Goal: Task Accomplishment & Management: Use online tool/utility

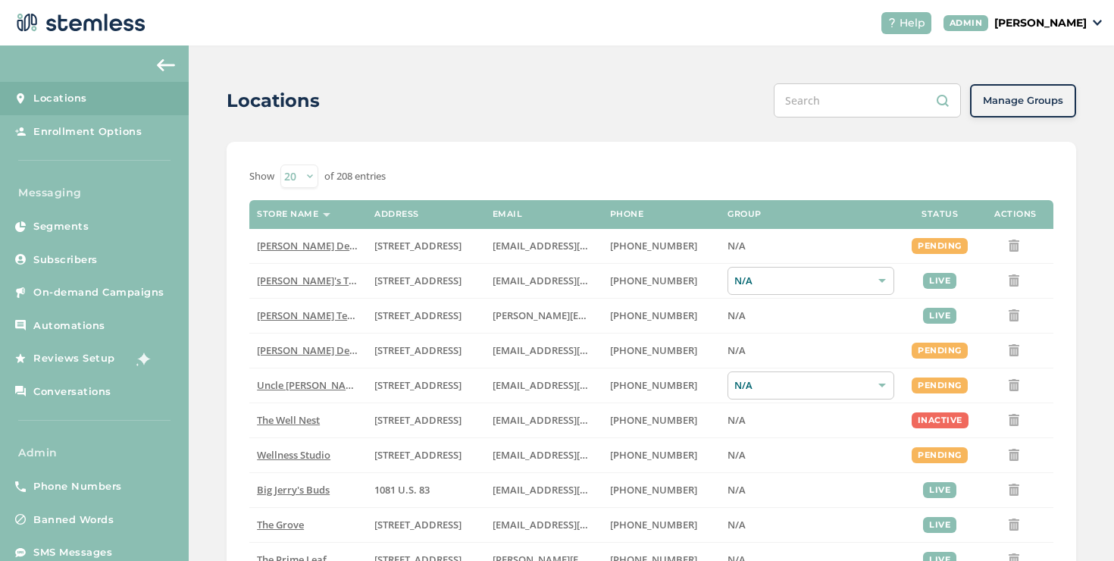
click at [1034, 13] on div "Help [PERSON_NAME]" at bounding box center [985, 23] width 233 height 22
click at [1033, 43] on header "Help [PERSON_NAME]" at bounding box center [557, 22] width 1114 height 45
click at [1030, 23] on p "[PERSON_NAME]" at bounding box center [1040, 23] width 92 height 16
click at [1069, 115] on span "Impersonate" at bounding box center [1048, 109] width 74 height 15
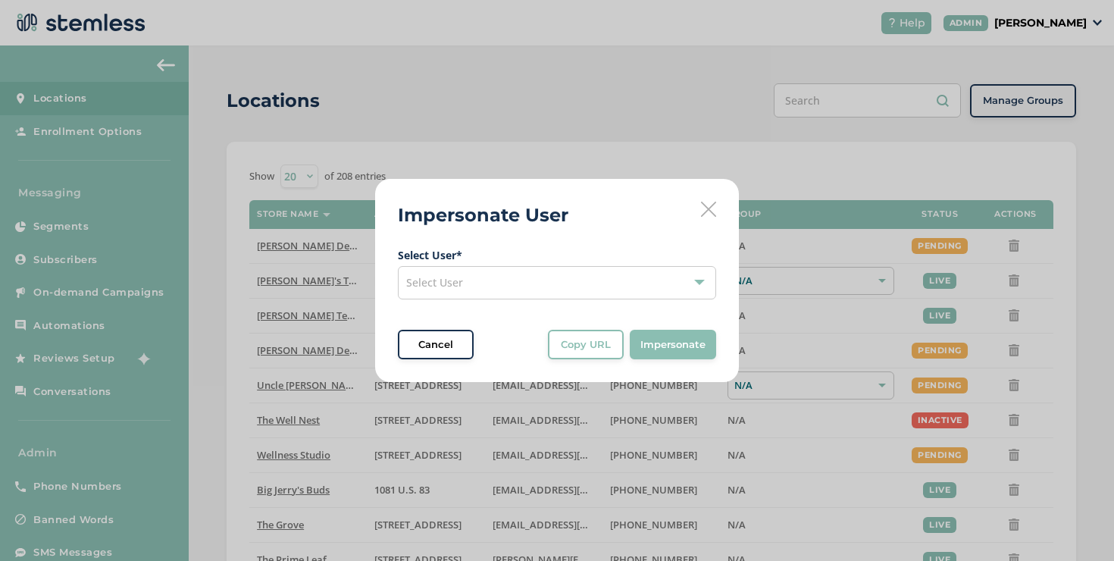
click at [567, 279] on div "Select User" at bounding box center [557, 282] width 318 height 33
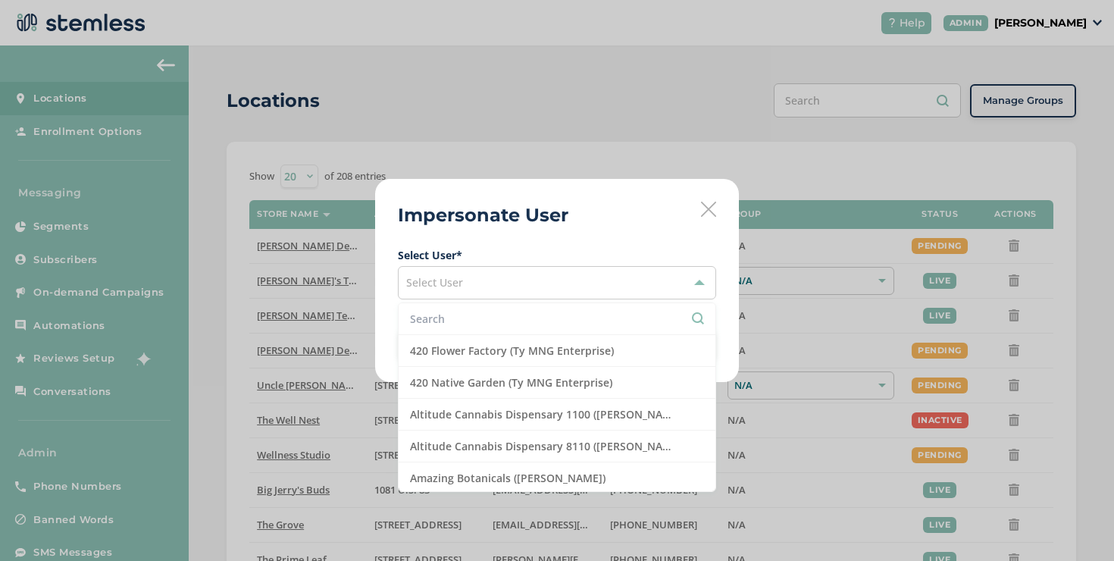
click at [551, 312] on input "text" at bounding box center [557, 319] width 294 height 16
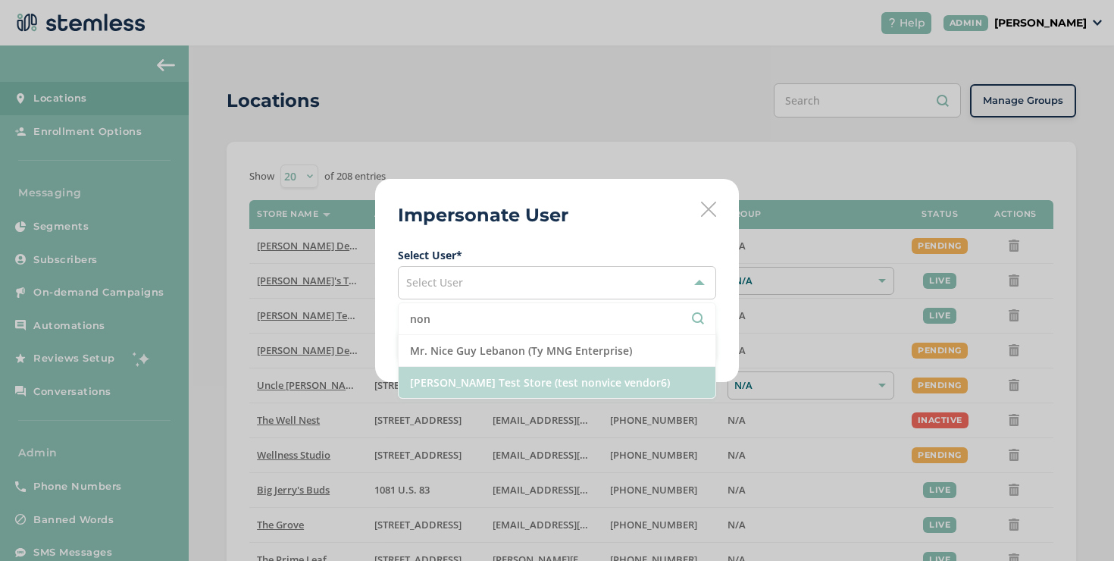
type input "non"
click at [577, 382] on li "[PERSON_NAME] Test Store (test nonvice vendor6)" at bounding box center [557, 382] width 317 height 31
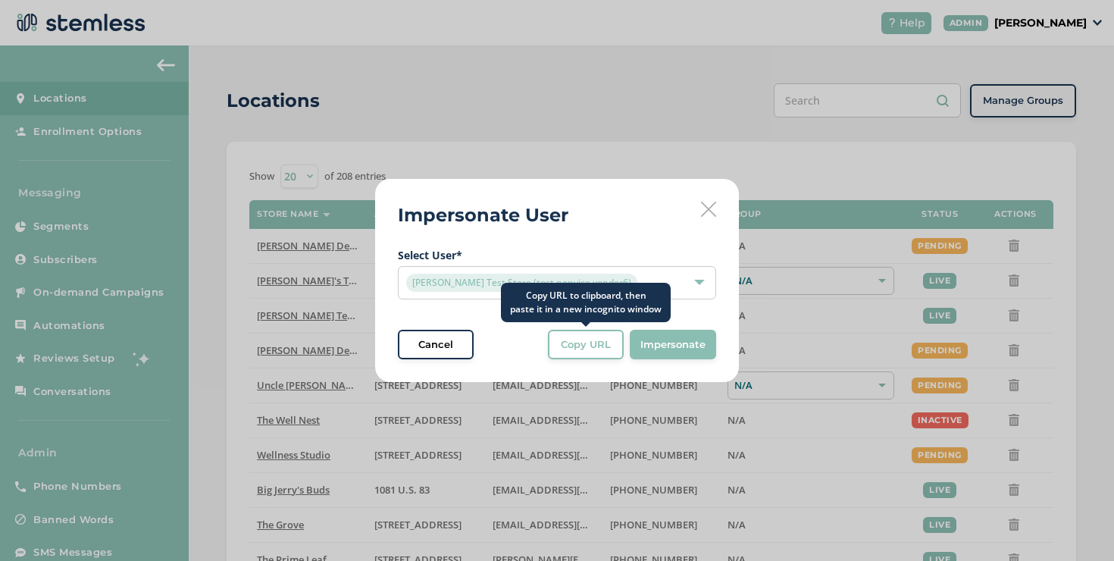
click at [596, 348] on span "Copy URL" at bounding box center [586, 344] width 50 height 15
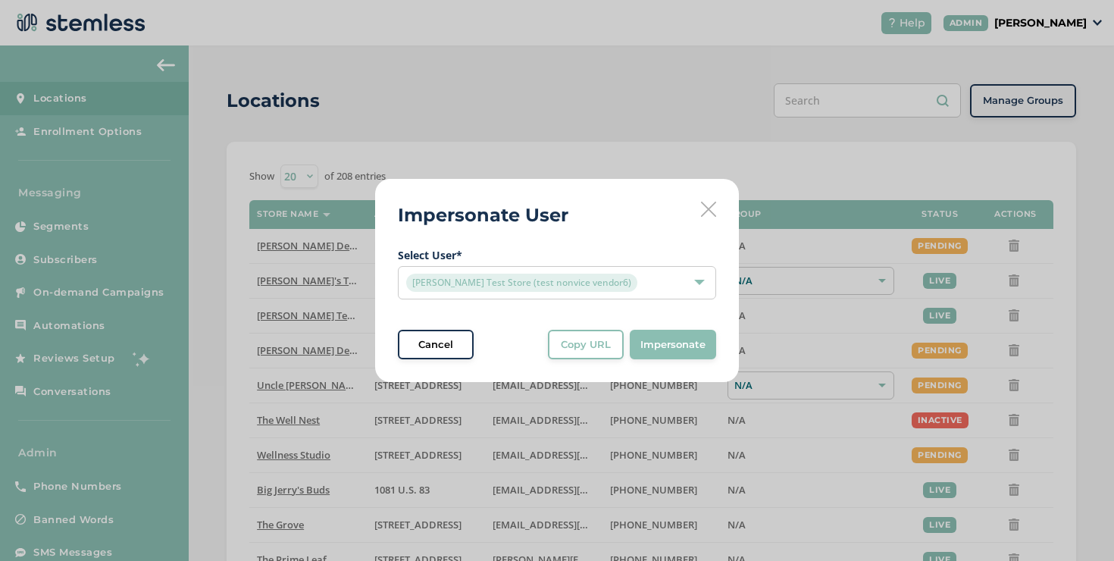
click at [695, 211] on div "Impersonate User Select User * [PERSON_NAME] Test Store (test nonvice vendor6) …" at bounding box center [557, 281] width 364 height 204
click at [702, 210] on icon at bounding box center [708, 209] width 15 height 15
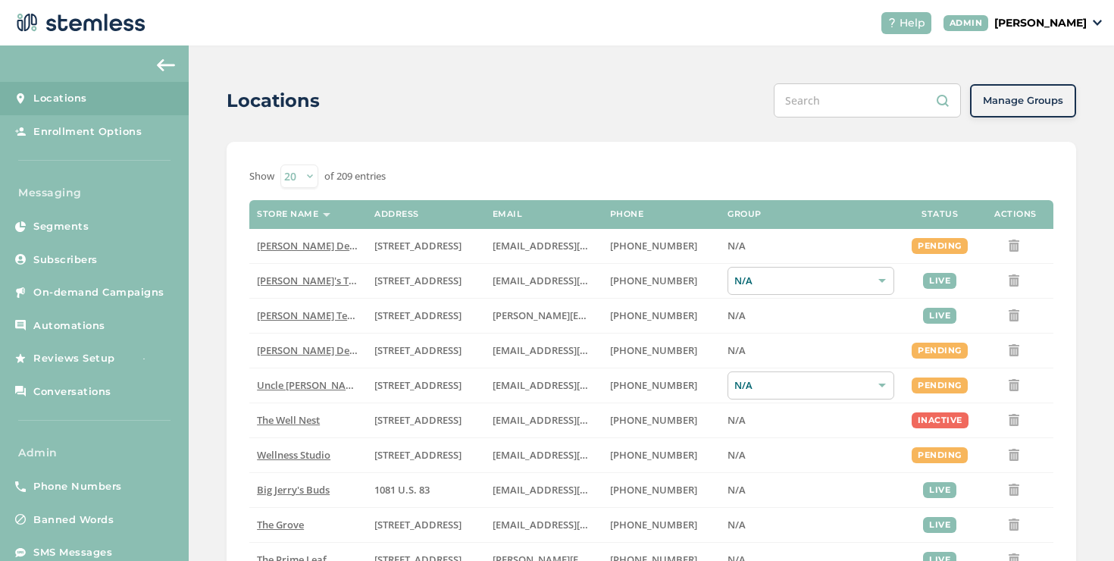
click at [1030, 22] on p "[PERSON_NAME]" at bounding box center [1040, 23] width 92 height 16
click at [1033, 105] on span "Impersonate" at bounding box center [1048, 109] width 74 height 15
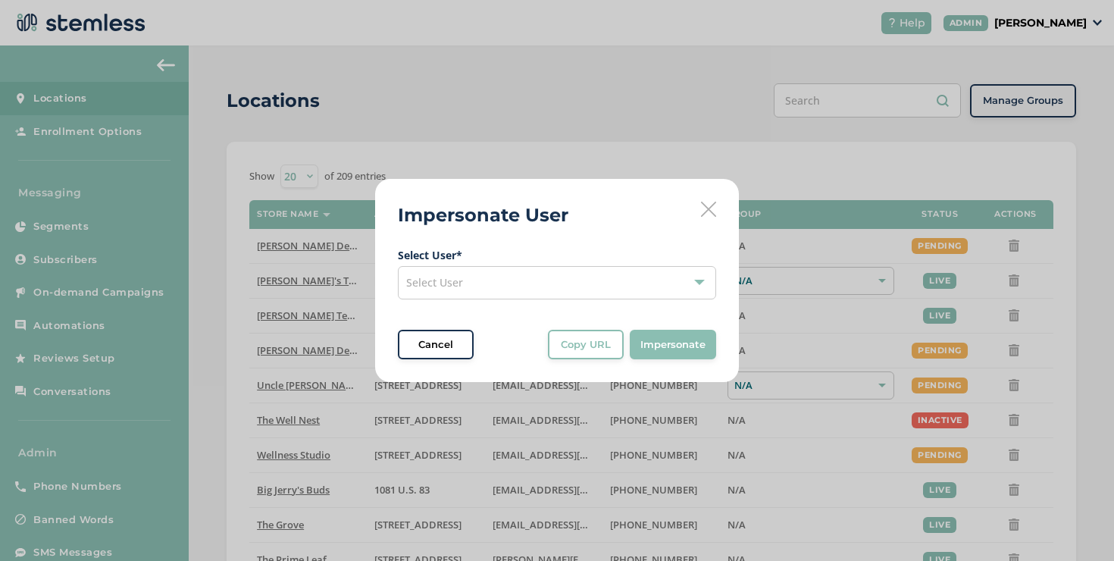
click at [609, 277] on div "Select User" at bounding box center [557, 282] width 318 height 33
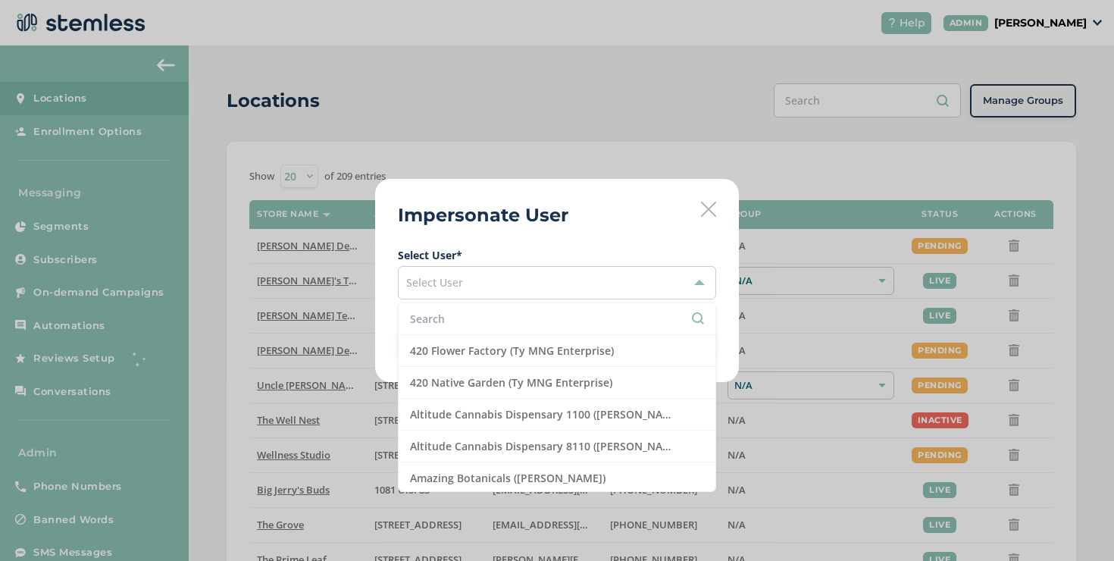
click at [572, 313] on input "text" at bounding box center [557, 319] width 294 height 16
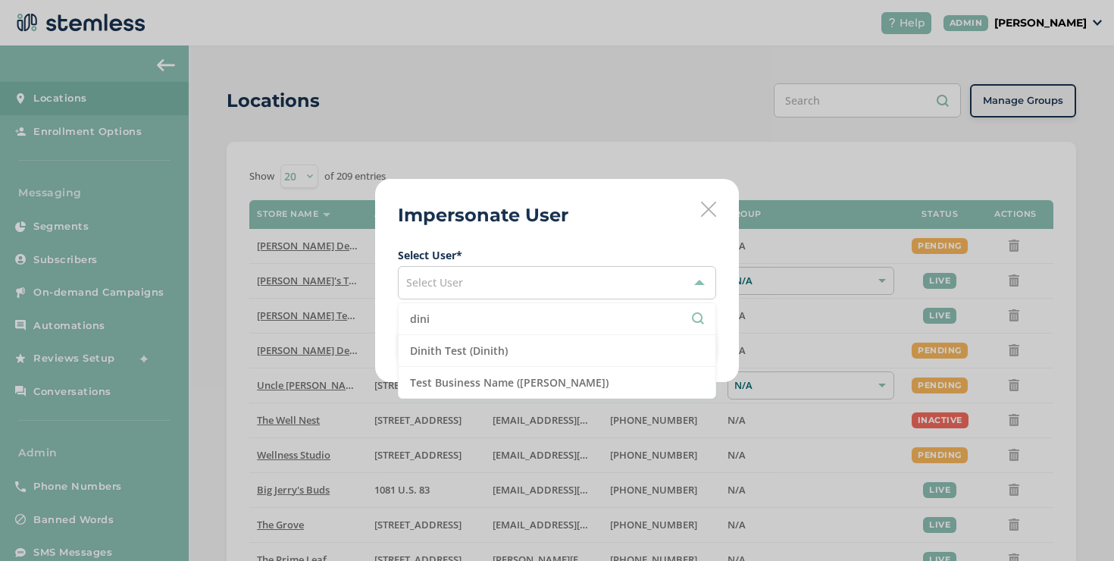
type input "dini"
click at [747, 149] on div "Impersonate User Select User * Select User dini Dinith Test (Dinith) Test Busin…" at bounding box center [557, 280] width 1114 height 561
